Goal: Communication & Community: Share content

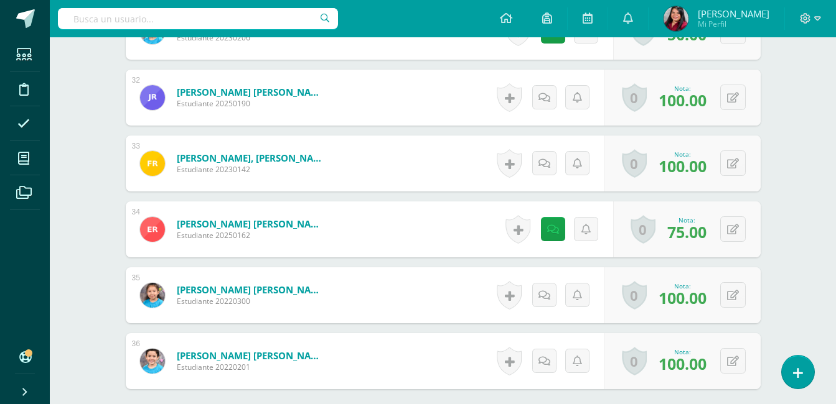
click at [512, 19] on icon at bounding box center [506, 17] width 12 height 11
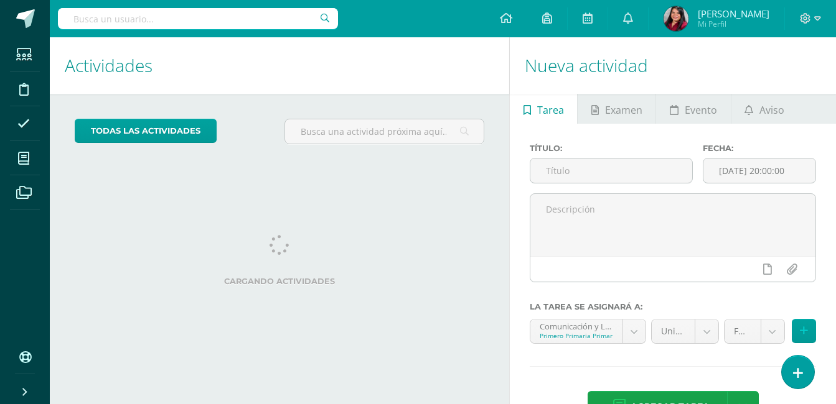
click at [373, 192] on div "Actividades Actividad todas las Actividades No tienes actividades Échale un vis…" at bounding box center [277, 241] width 464 height 408
click at [763, 117] on span "Aviso" at bounding box center [771, 110] width 25 height 30
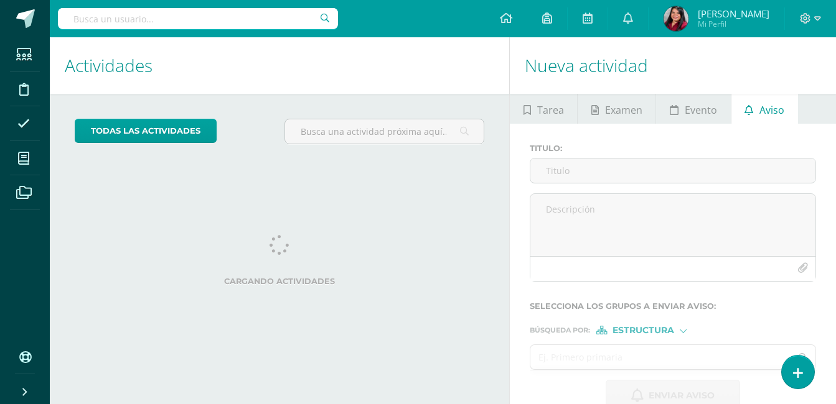
scroll to position [27, 0]
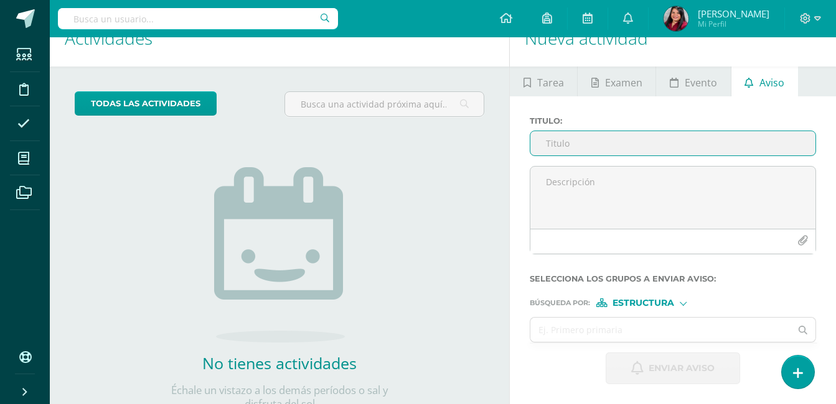
click at [602, 150] on input "Titulo :" at bounding box center [672, 143] width 285 height 24
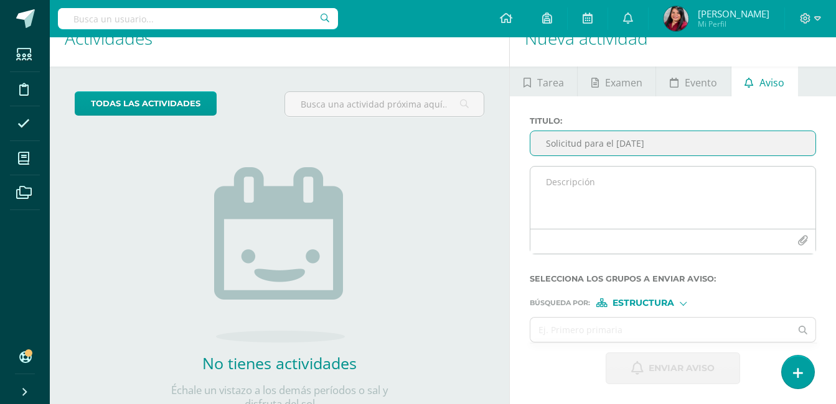
type input "Solicitud para el [DATE]"
click at [600, 179] on textarea at bounding box center [672, 198] width 285 height 62
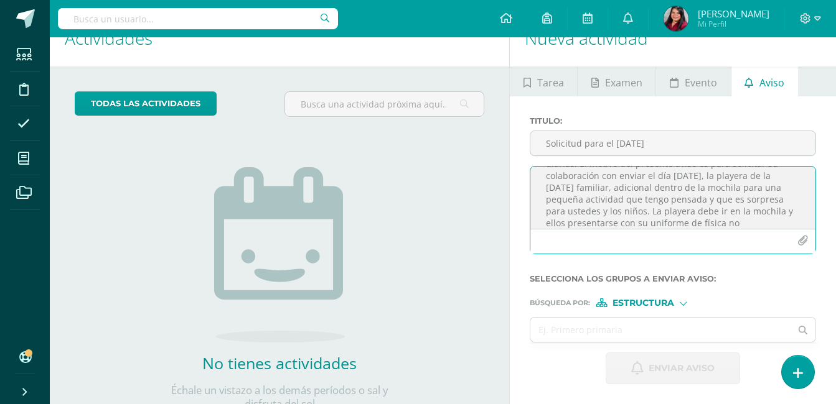
scroll to position [65, 0]
type textarea "Buenos días estimados padres de familia: Les saludo deseando muchas bendiciones…"
click at [606, 333] on input "text" at bounding box center [660, 330] width 260 height 24
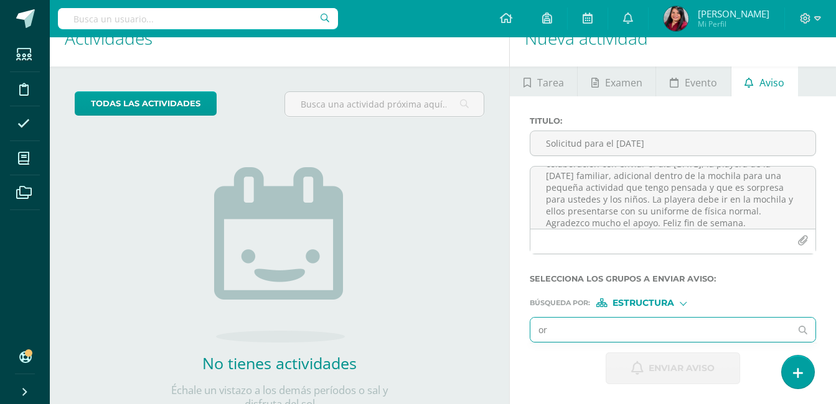
type input "o"
type input "primero"
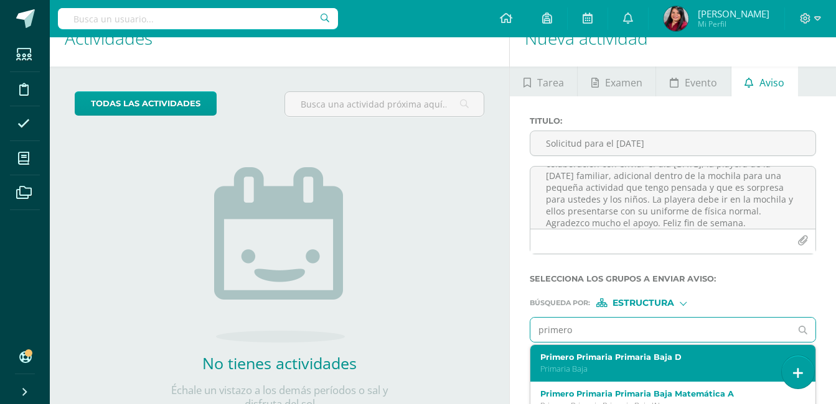
click at [599, 361] on label "Primero Primaria Primaria Baja D" at bounding box center [667, 357] width 254 height 9
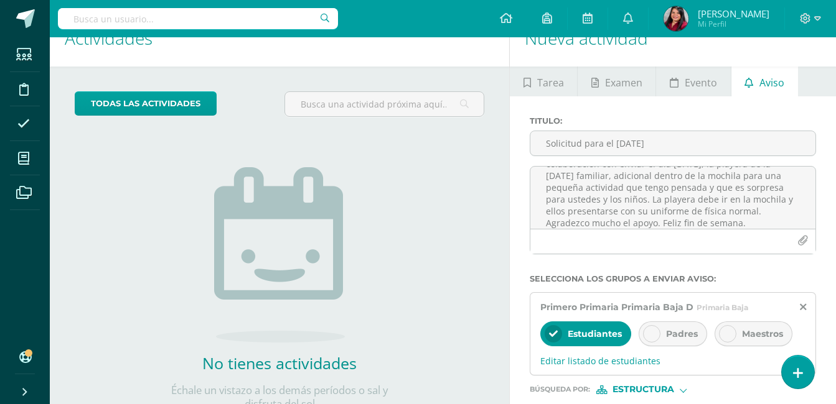
click at [651, 332] on icon at bounding box center [651, 334] width 9 height 9
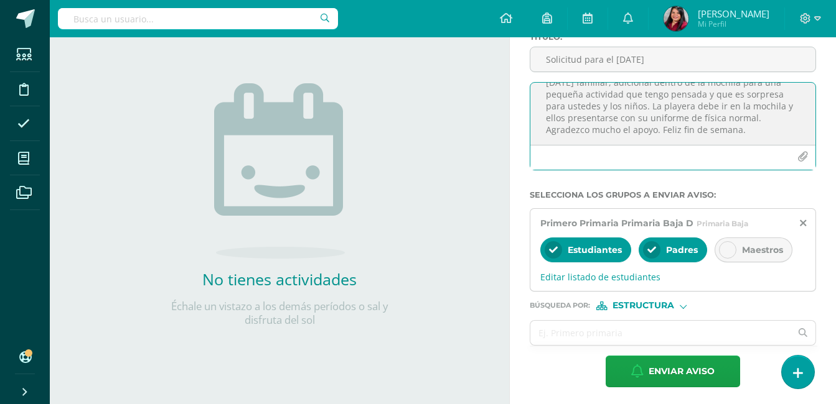
scroll to position [135, 0]
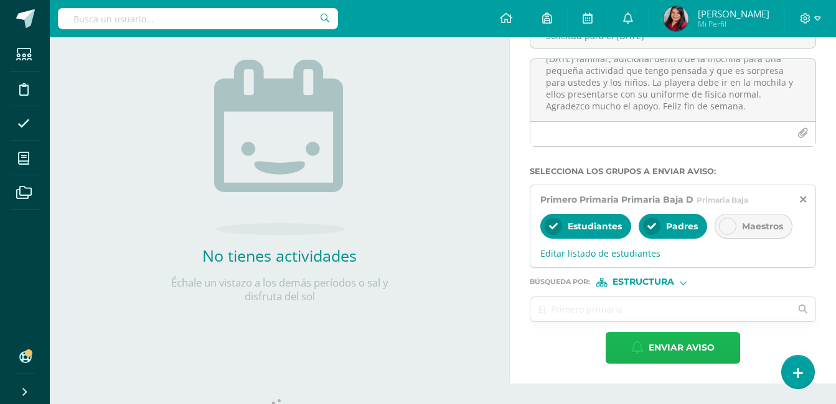
click at [686, 346] on span "Enviar aviso" at bounding box center [681, 348] width 66 height 30
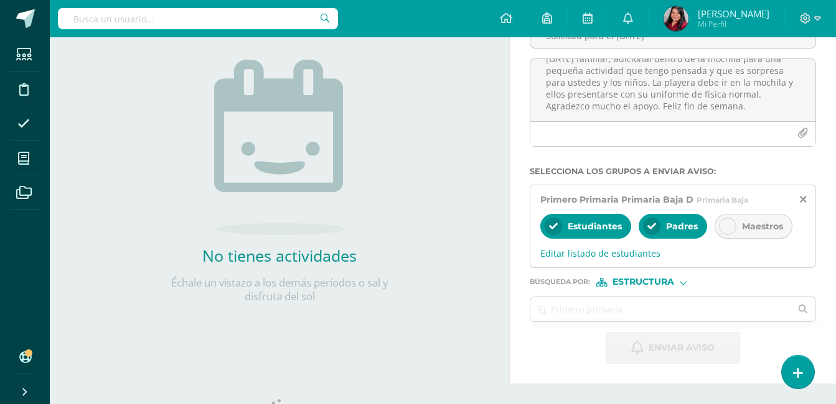
scroll to position [0, 0]
